Goal: Information Seeking & Learning: Learn about a topic

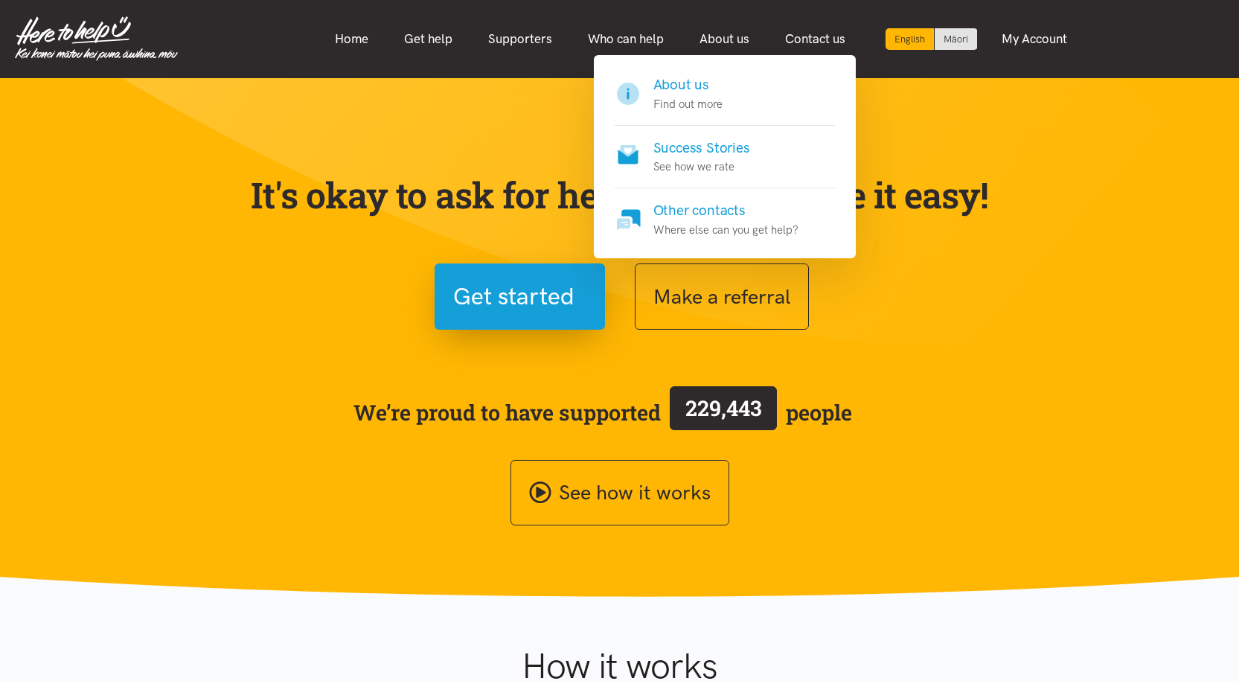
click at [716, 157] on h4 "Success Stories" at bounding box center [701, 148] width 97 height 21
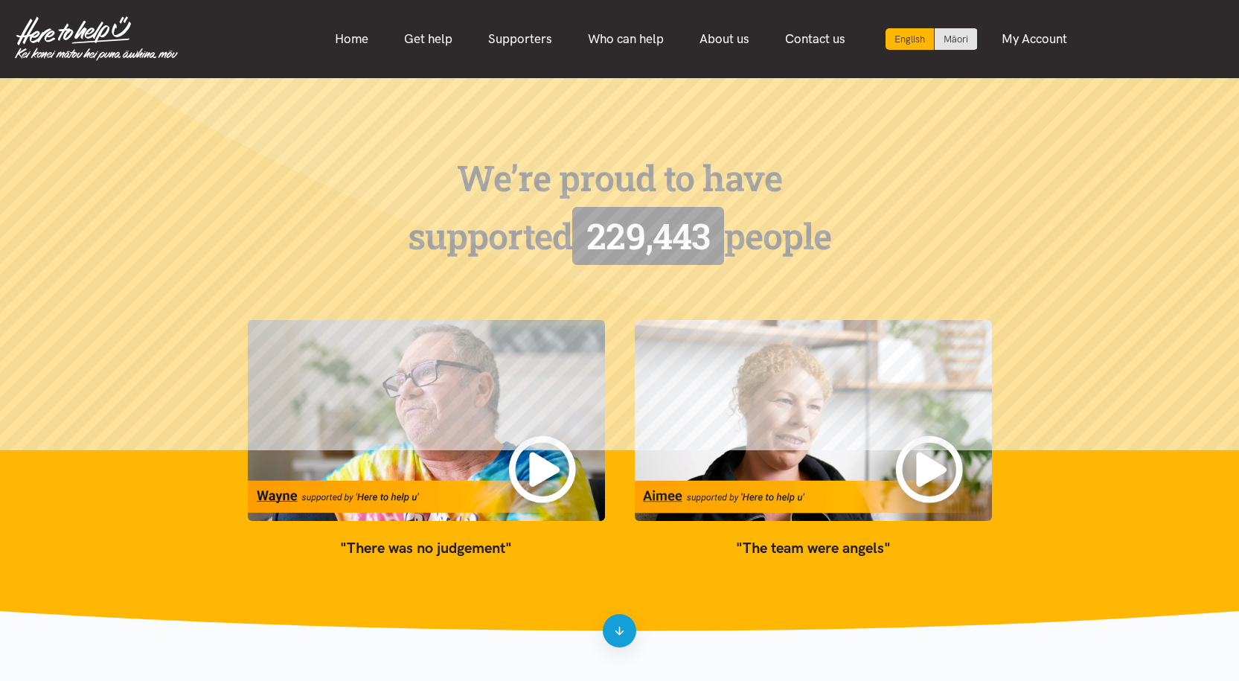
click at [927, 461] on img at bounding box center [813, 420] width 357 height 201
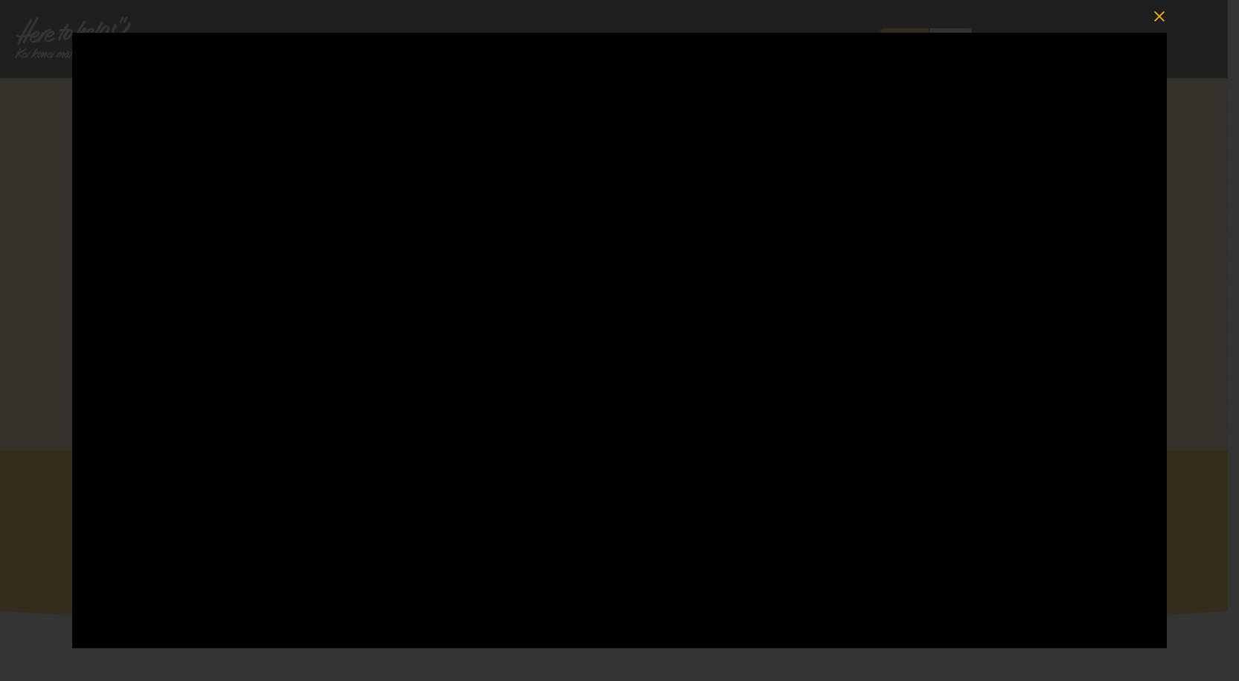
click at [1170, 19] on button "button" at bounding box center [1159, 16] width 33 height 33
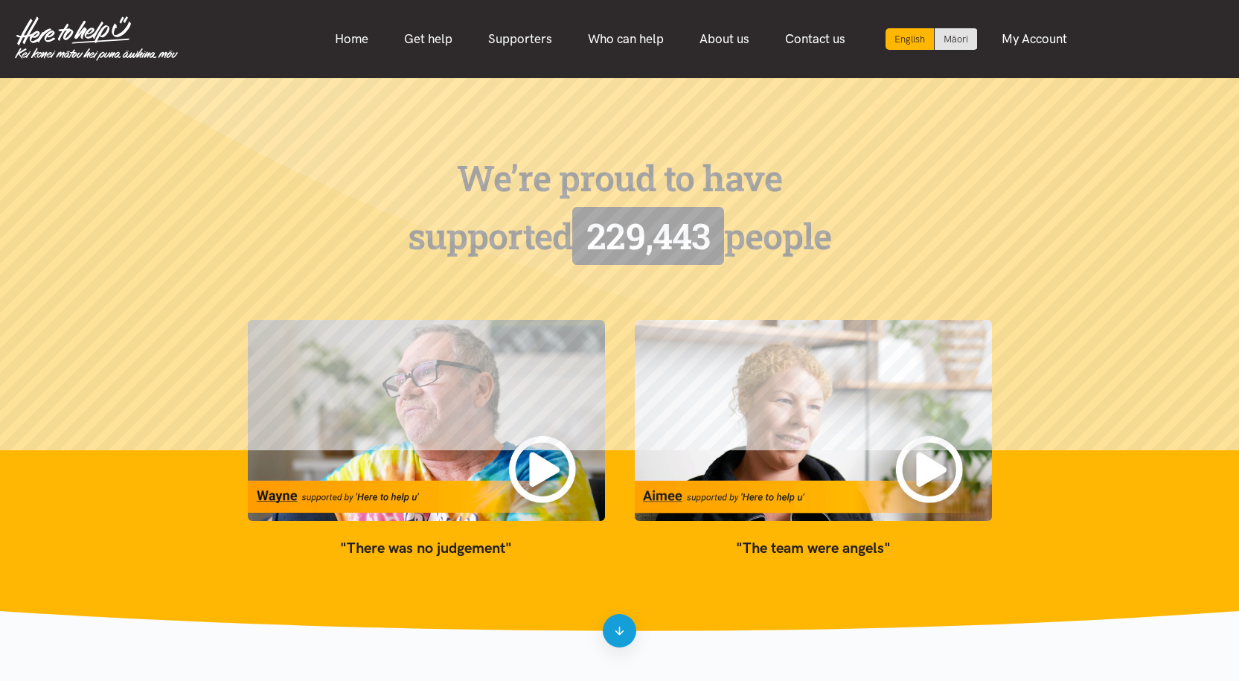
click at [542, 459] on img at bounding box center [426, 420] width 357 height 201
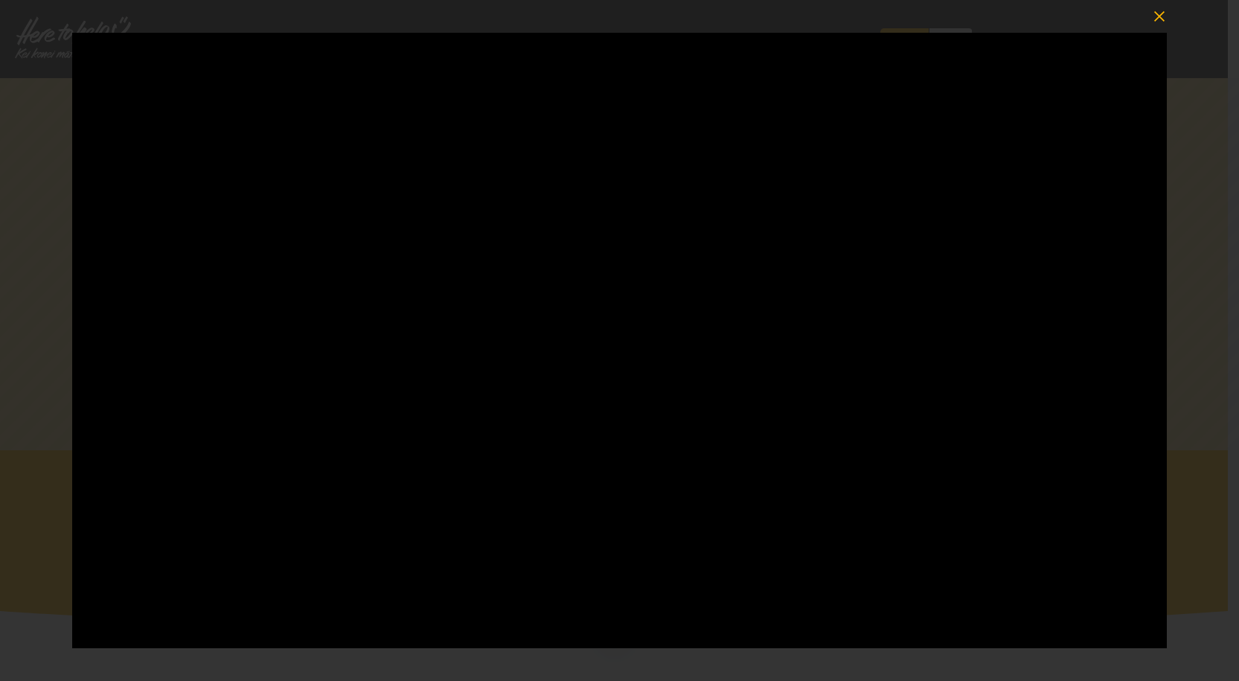
click at [1159, 20] on icon "button" at bounding box center [1159, 16] width 21 height 21
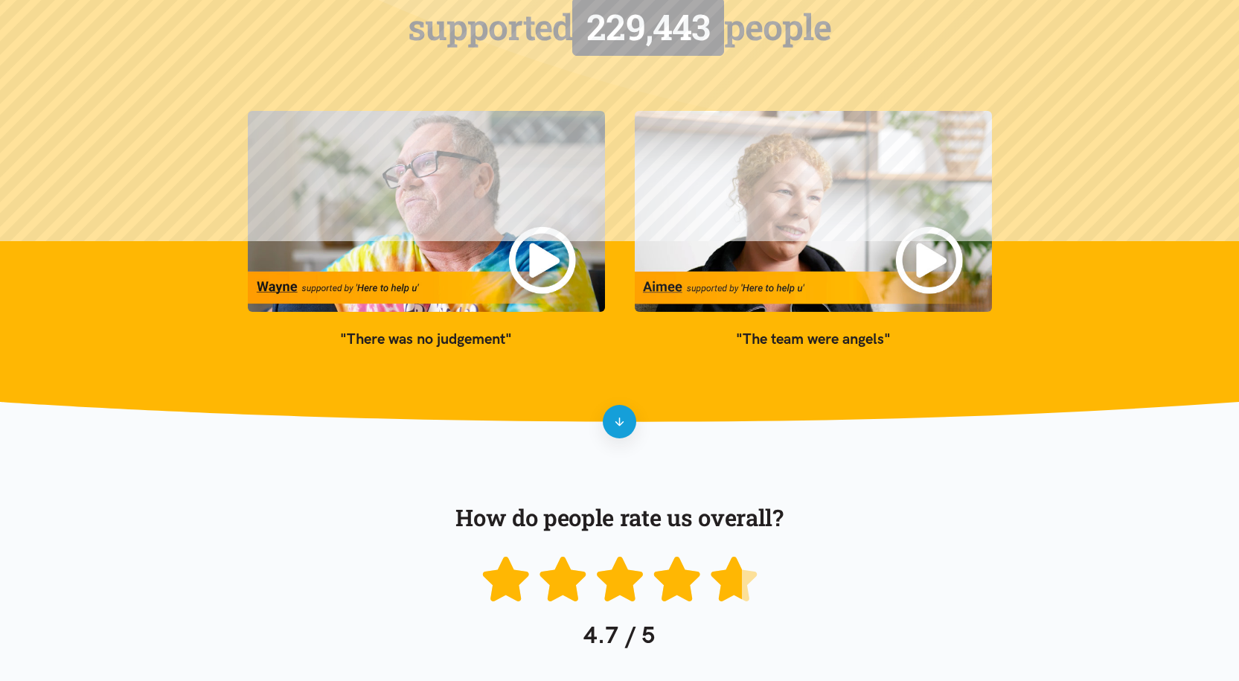
scroll to position [447, 0]
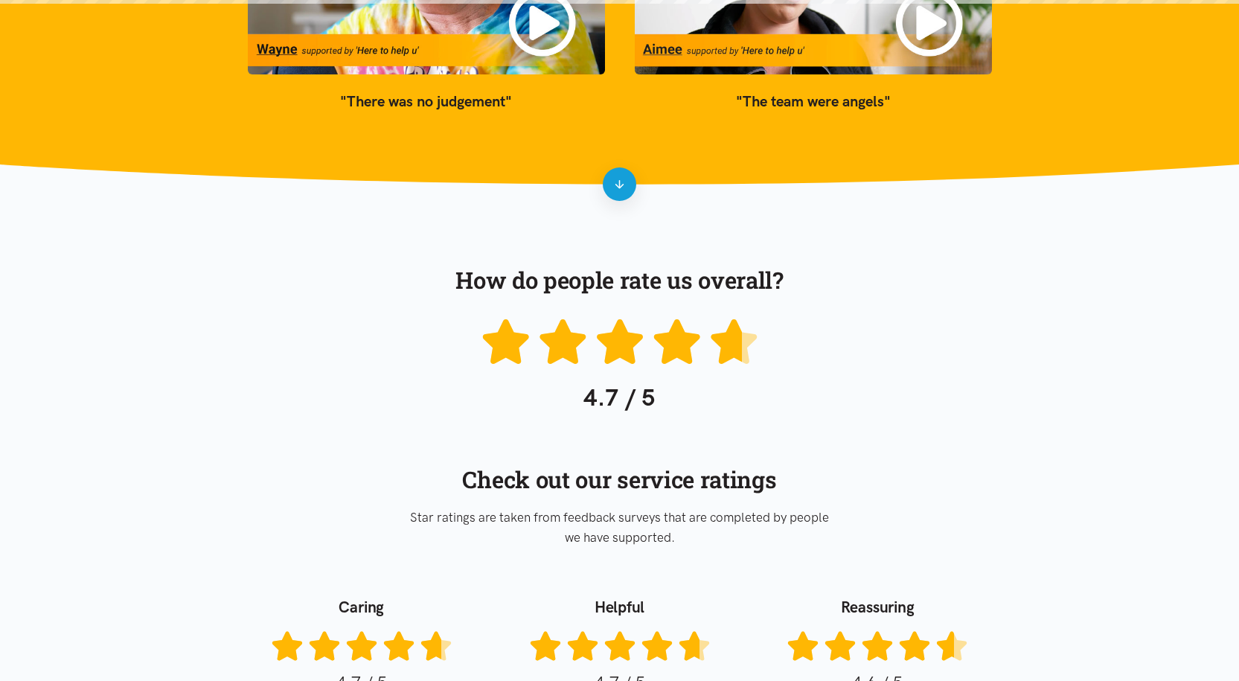
drag, startPoint x: 839, startPoint y: 39, endPoint x: 1124, endPoint y: 328, distance: 405.7
click at [1124, 328] on section "How do people rate us overall? 4.7 / 5" at bounding box center [619, 556] width 1239 height 743
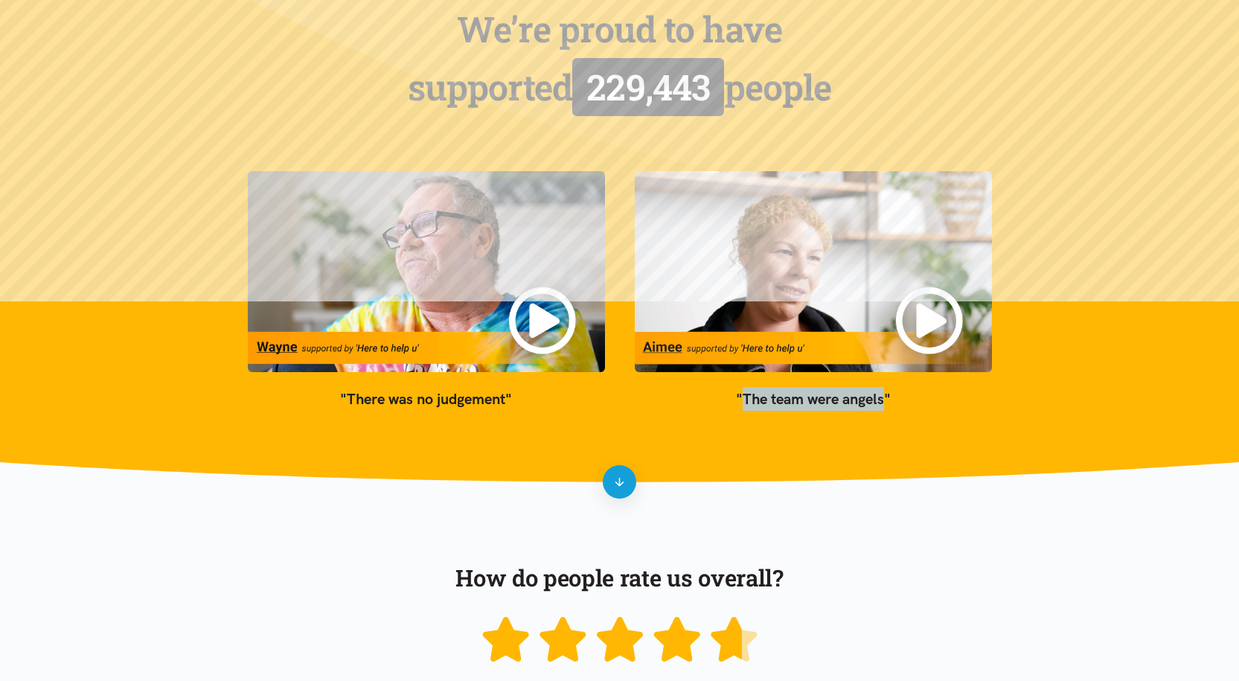
drag, startPoint x: 740, startPoint y: 403, endPoint x: 884, endPoint y: 404, distance: 144.4
click at [884, 404] on blockquote ""The team were angels"" at bounding box center [813, 399] width 357 height 24
copy blockquote "The team were angels"
